Goal: Check status: Check status

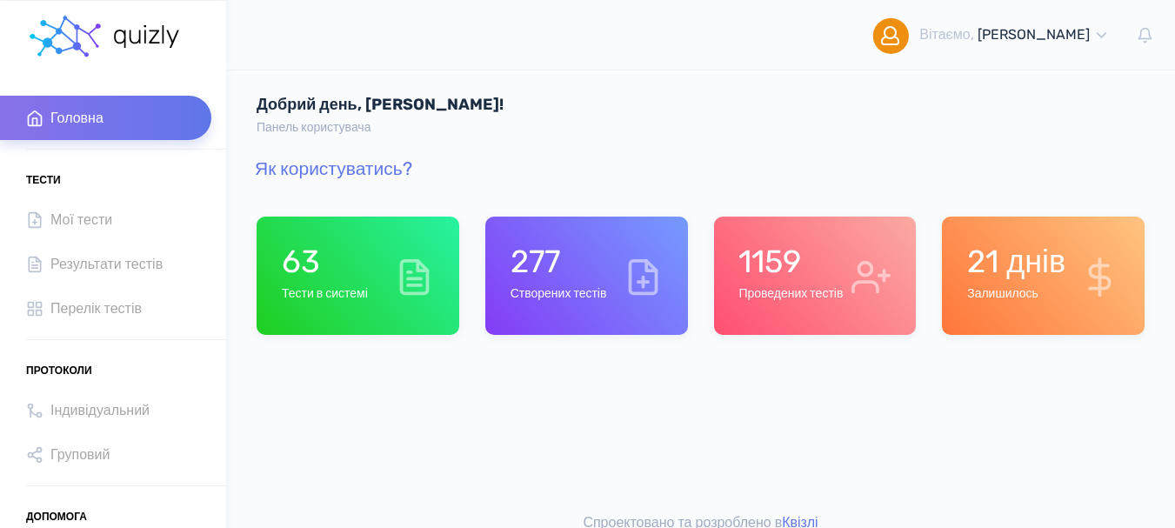
click at [764, 298] on h6 "Проведених тестів" at bounding box center [791, 294] width 104 height 15
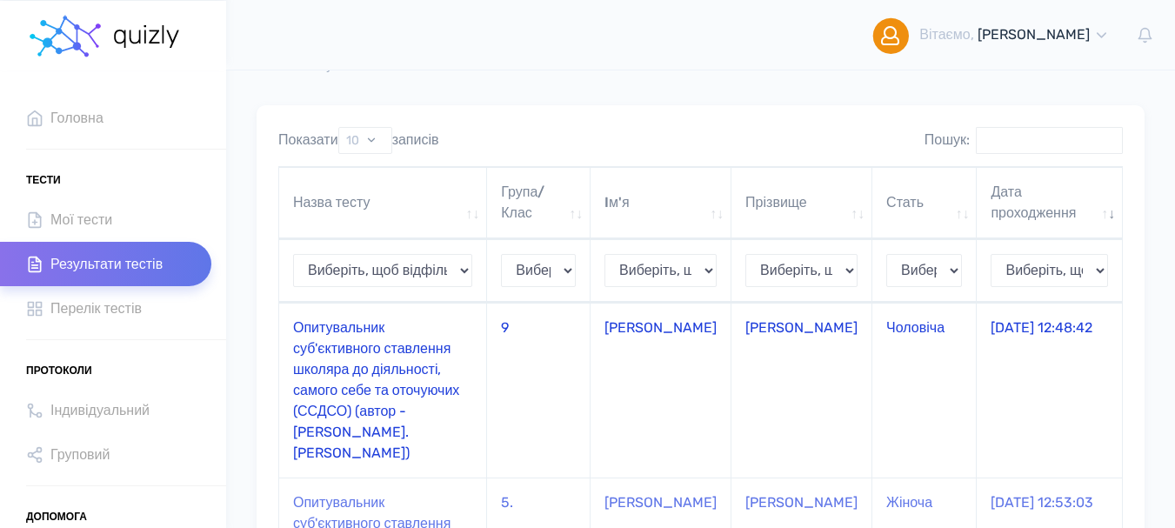
scroll to position [87, 0]
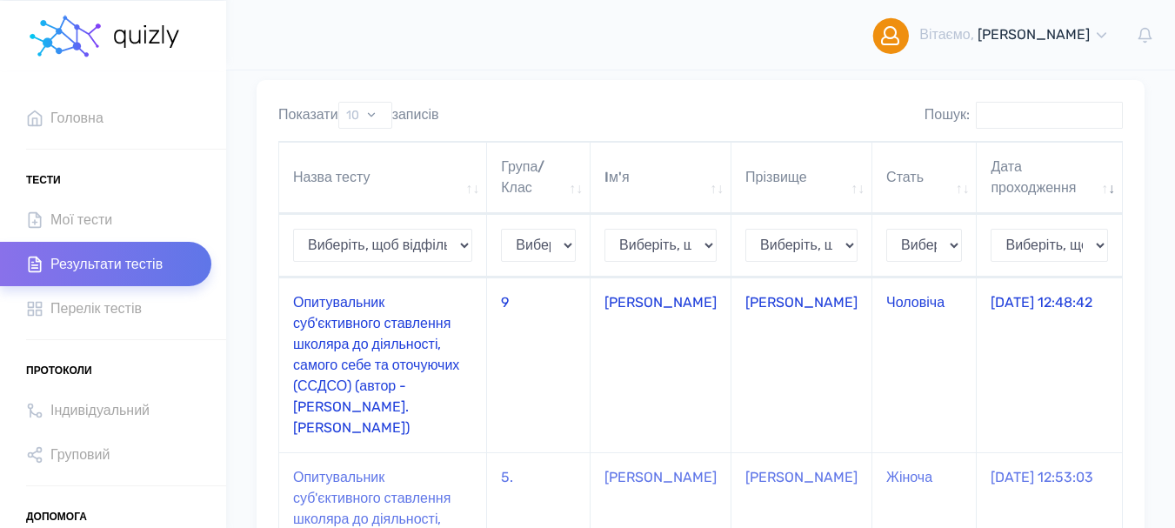
click at [372, 345] on td "Опитувальник суб'єктивного ставлення школяра до діяльності, самого себе та оточ…" at bounding box center [383, 365] width 208 height 175
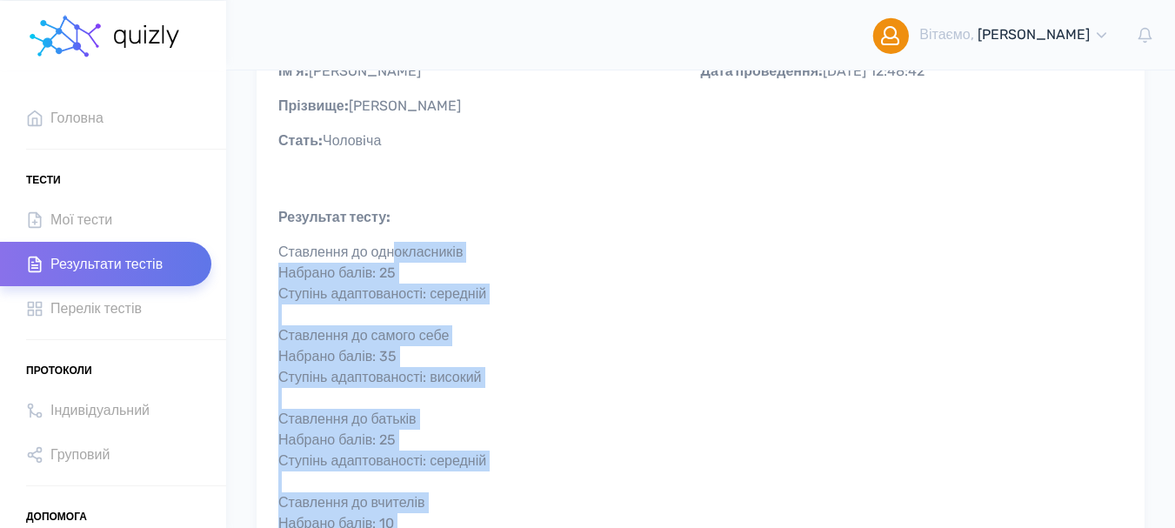
scroll to position [174, 0]
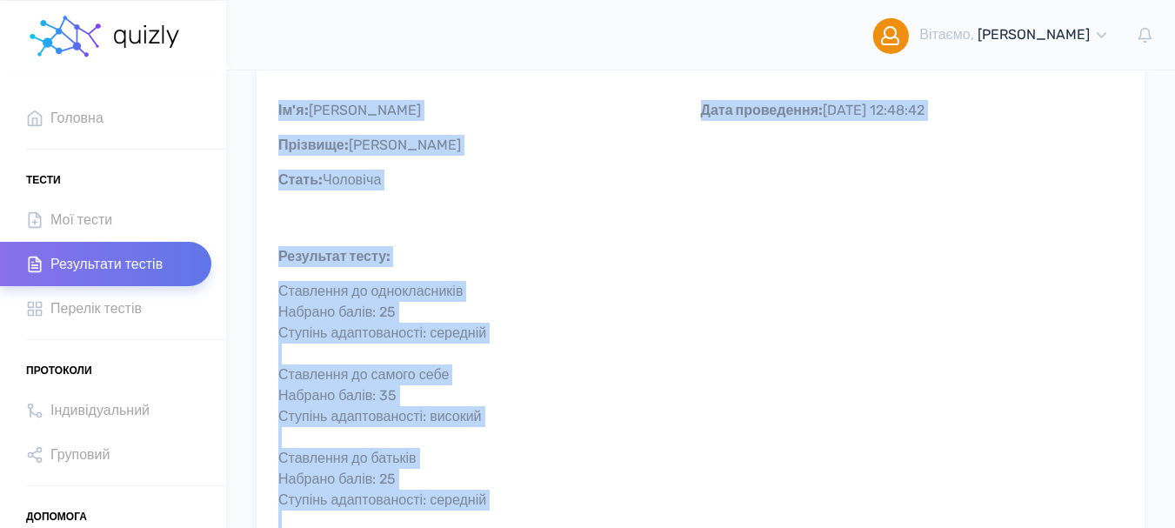
drag, startPoint x: 801, startPoint y: 377, endPoint x: 276, endPoint y: 112, distance: 588.3
click at [276, 112] on div "Опитувальник суб'єктивного ставлення школяра до діяльності, самого себе та оточ…" at bounding box center [701, 537] width 888 height 1088
copy div "Lo'i: Dolo Sitametc: Adipisci Elits: Doeiusmo Temp incididunt: 91.99.6198 11:91…"
